Goal: Task Accomplishment & Management: Manage account settings

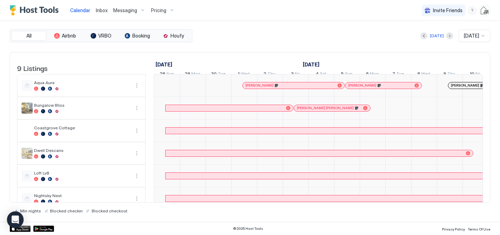
scroll to position [0, 385]
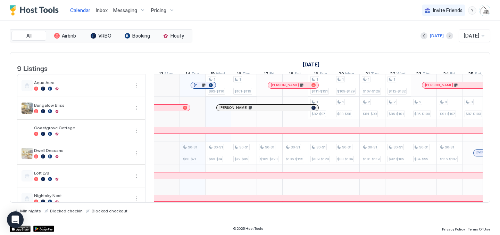
click at [104, 11] on span "Inbox" at bounding box center [102, 10] width 12 height 6
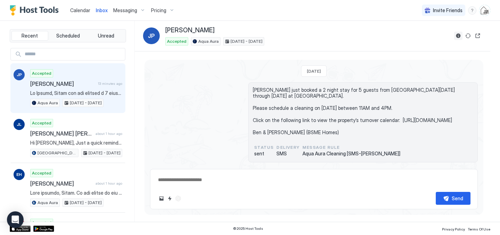
click at [461, 35] on button "Reservation information" at bounding box center [458, 36] width 8 height 8
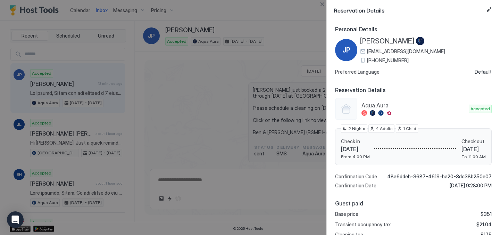
click at [407, 52] on span "[EMAIL_ADDRESS][DOMAIN_NAME]" at bounding box center [406, 51] width 78 height 6
